Goal: Transaction & Acquisition: Purchase product/service

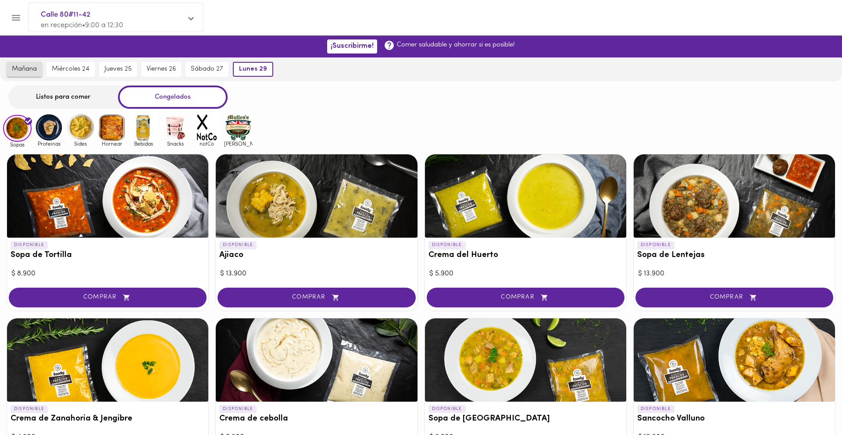
click at [30, 62] on button "mañana" at bounding box center [25, 69] width 36 height 15
click at [19, 25] on button "Menu" at bounding box center [15, 17] width 21 height 21
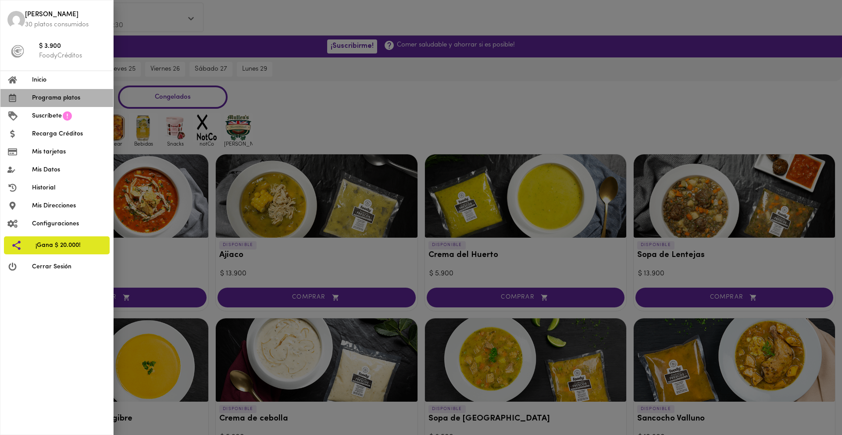
click at [62, 93] on span "Programa platos" at bounding box center [69, 97] width 74 height 9
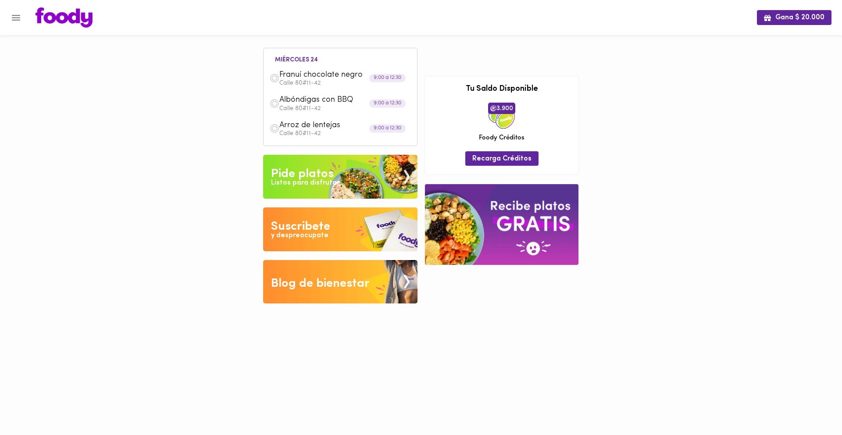
click at [328, 87] on div "Franuí chocolate negro Calle 80#11-42" at bounding box center [340, 78] width 145 height 25
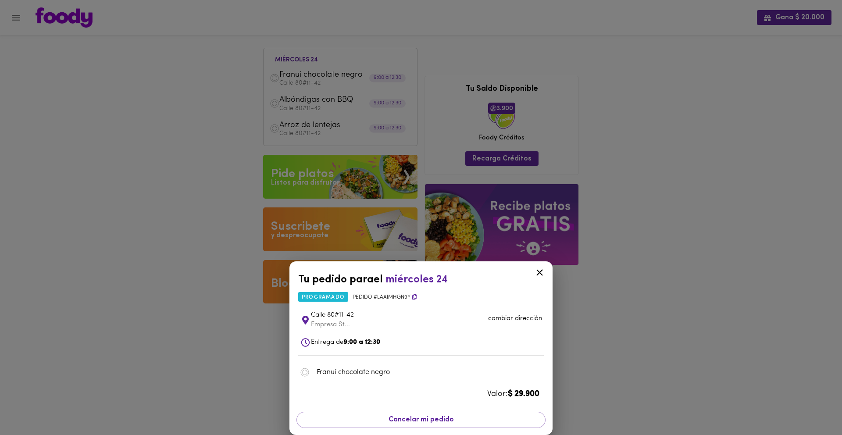
click at [539, 273] on icon at bounding box center [539, 272] width 7 height 7
